Goal: Task Accomplishment & Management: Complete application form

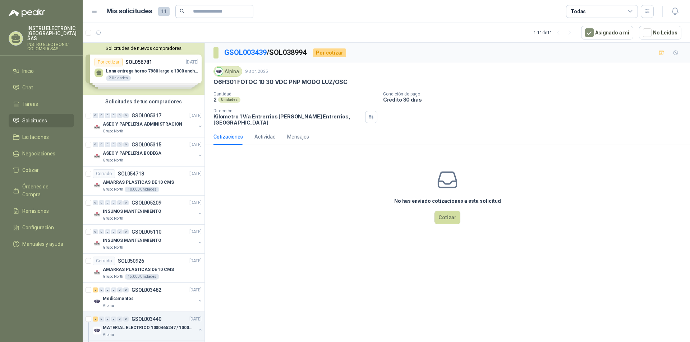
scroll to position [216, 0]
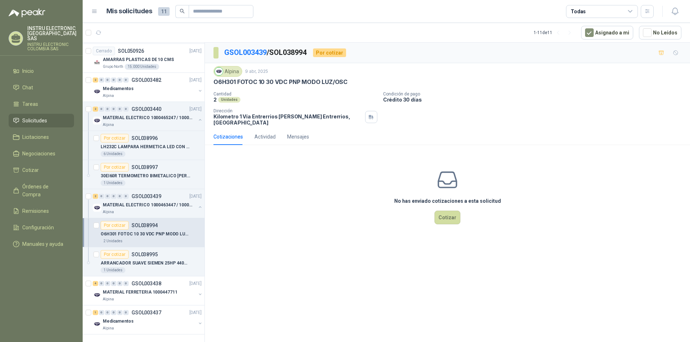
drag, startPoint x: 299, startPoint y: 200, endPoint x: 299, endPoint y: 205, distance: 5.0
click at [299, 200] on div "No has enviado cotizaciones a esta solicitud Cotizar" at bounding box center [447, 197] width 485 height 92
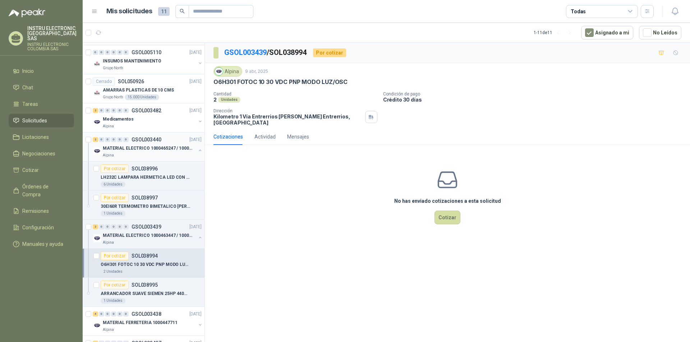
scroll to position [215, 0]
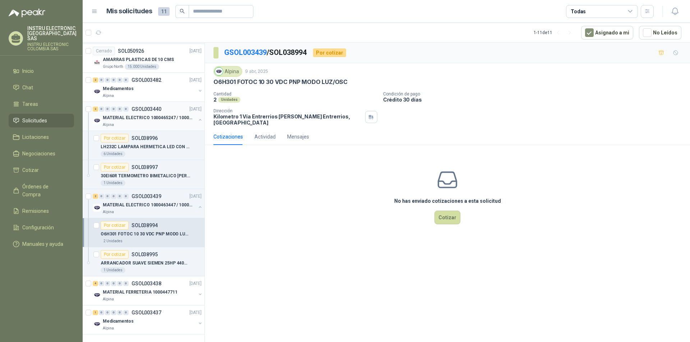
click at [152, 115] on p "MATERIAL ELECTRICO 1000465247 / 1000466995" at bounding box center [147, 118] width 89 height 7
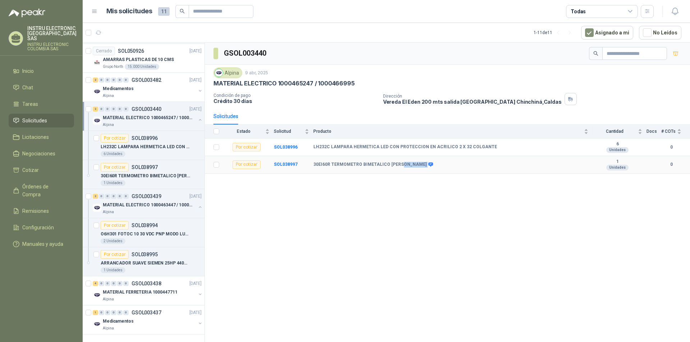
drag, startPoint x: 413, startPoint y: 162, endPoint x: 447, endPoint y: 168, distance: 34.7
click at [447, 168] on td "30EI60R TERMOMETRO BIMETALICO [PERSON_NAME]" at bounding box center [452, 165] width 279 height 18
click at [453, 173] on td "30EI60R TERMOMETRO BIMETALICO [PERSON_NAME]" at bounding box center [452, 165] width 279 height 18
click at [154, 289] on p "MATERIAL FERRETERIA 1000447711" at bounding box center [140, 292] width 74 height 7
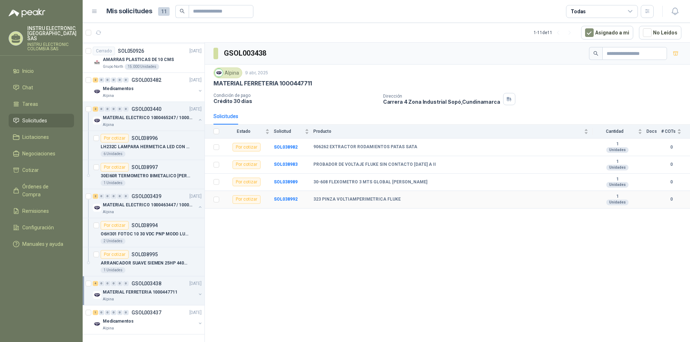
click at [361, 199] on b "323 PINZA VOLTIAMPERIMETRICA FLUKE" at bounding box center [356, 200] width 87 height 6
click at [286, 200] on b "SOL038992" at bounding box center [286, 199] width 24 height 5
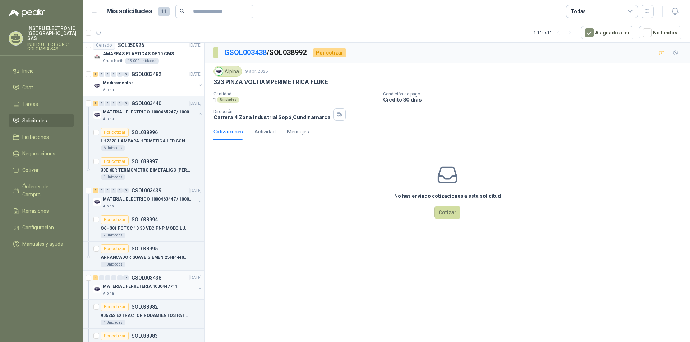
click at [157, 286] on p "MATERIAL FERRETERIA 1000447711" at bounding box center [140, 286] width 74 height 7
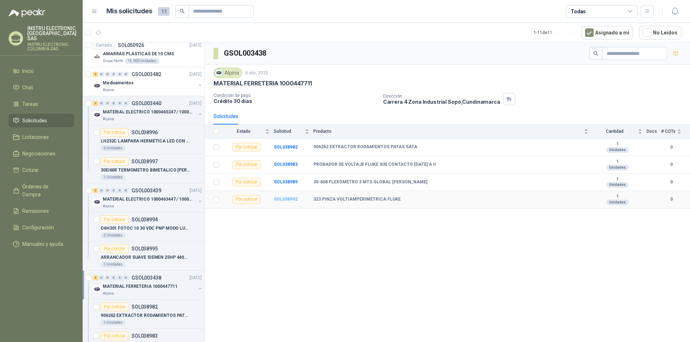
click at [281, 198] on b "SOL038992" at bounding box center [286, 199] width 24 height 5
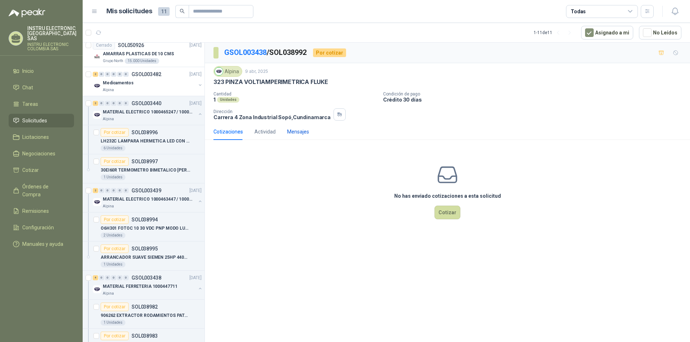
click at [304, 133] on div "Mensajes" at bounding box center [298, 132] width 22 height 8
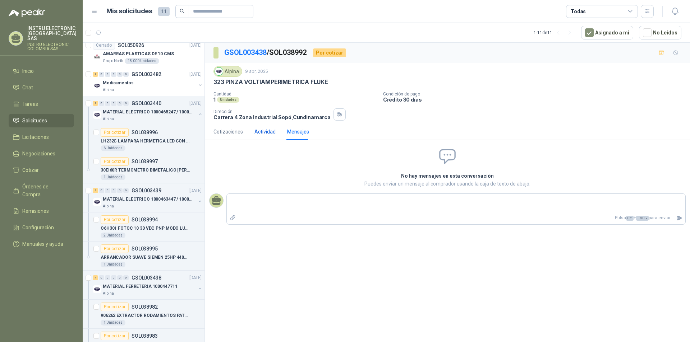
click at [273, 129] on div "Actividad" at bounding box center [264, 132] width 21 height 8
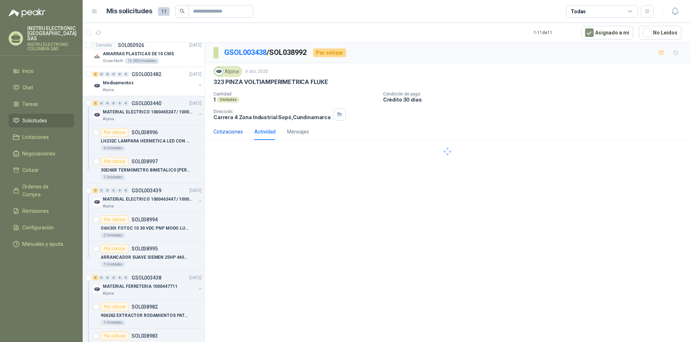
click at [235, 133] on div "Cotizaciones" at bounding box center [227, 132] width 29 height 8
click at [444, 213] on button "Cotizar" at bounding box center [447, 213] width 26 height 14
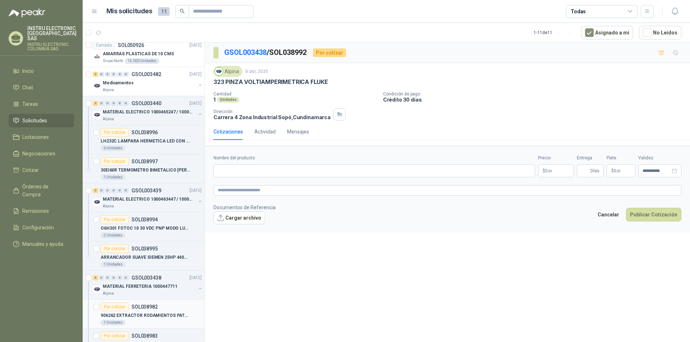
click at [144, 327] on article "Por cotizar SOL038982 906262 EXTRACTOR RODAMIENTOS PATAS SATA 1 Unidades" at bounding box center [144, 314] width 122 height 29
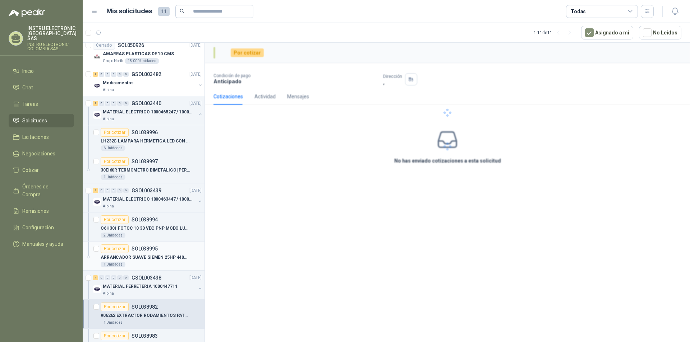
click at [177, 264] on div "1 Unidades" at bounding box center [151, 265] width 101 height 6
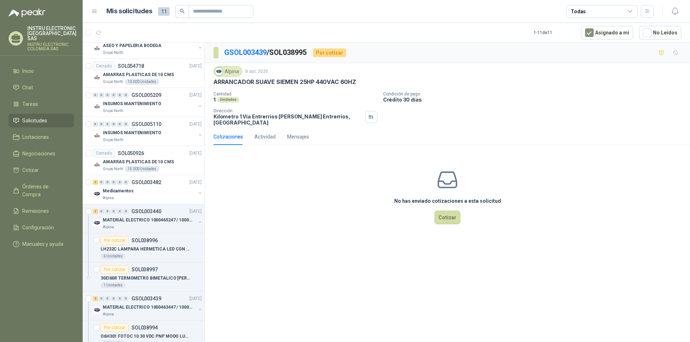
scroll to position [180, 0]
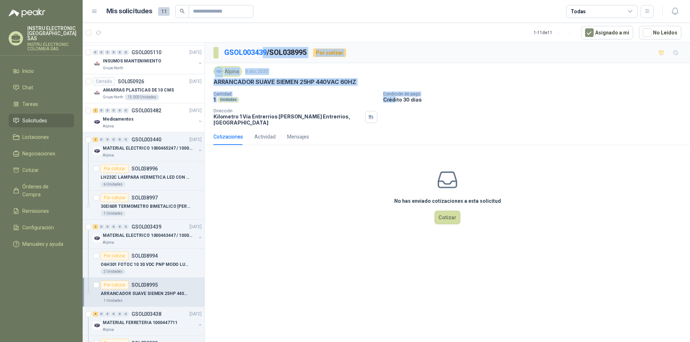
drag, startPoint x: 395, startPoint y: 112, endPoint x: 261, endPoint y: 63, distance: 142.7
click at [261, 63] on div "GSOL003439 / SOL038995 Por cotizar Alpina [DATE] ARRANCADOR SUAVE SIEMEN 25HP 4…" at bounding box center [447, 143] width 485 height 200
click at [279, 84] on p "ARRANCADOR SUAVE SIEMEN 25HP 440VAC 60HZ" at bounding box center [284, 82] width 143 height 8
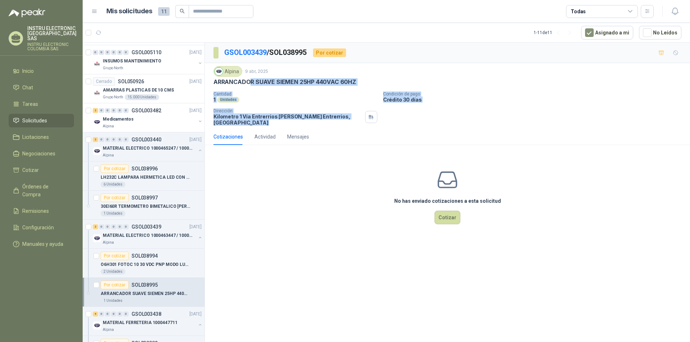
drag, startPoint x: 375, startPoint y: 111, endPoint x: 248, endPoint y: 78, distance: 131.5
click at [248, 78] on div "Alpina [DATE] ARRANCADOR SUAVE SIEMEN 25HP 440VAC 60HZ Cantidad 1 Unidades Con…" at bounding box center [447, 96] width 468 height 60
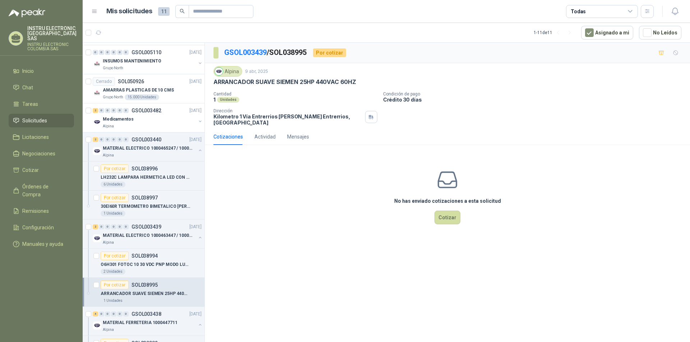
click at [310, 177] on div "No has enviado cotizaciones a esta solicitud Cotizar" at bounding box center [447, 197] width 485 height 92
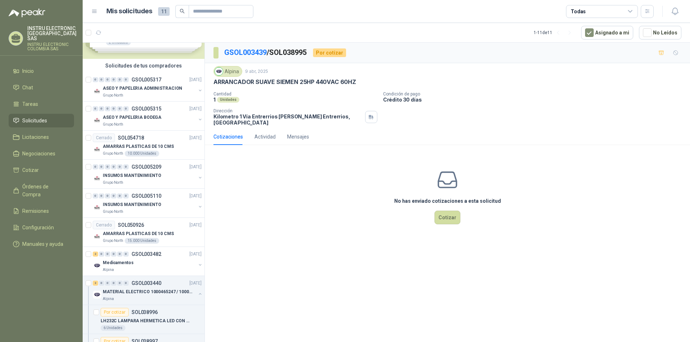
scroll to position [0, 0]
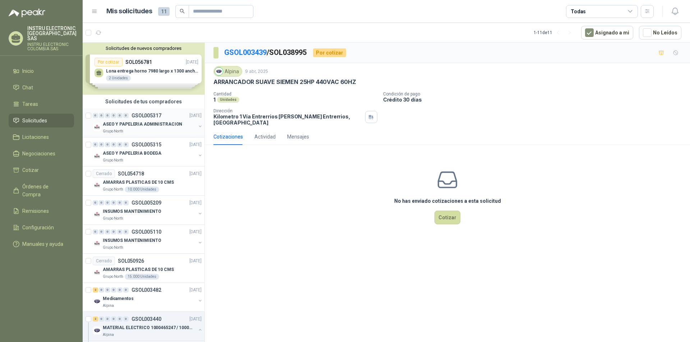
click at [160, 122] on p "ASEO Y PAPELERIA ADMINISTRACION" at bounding box center [142, 124] width 79 height 7
